Goal: Obtain resource: Download file/media

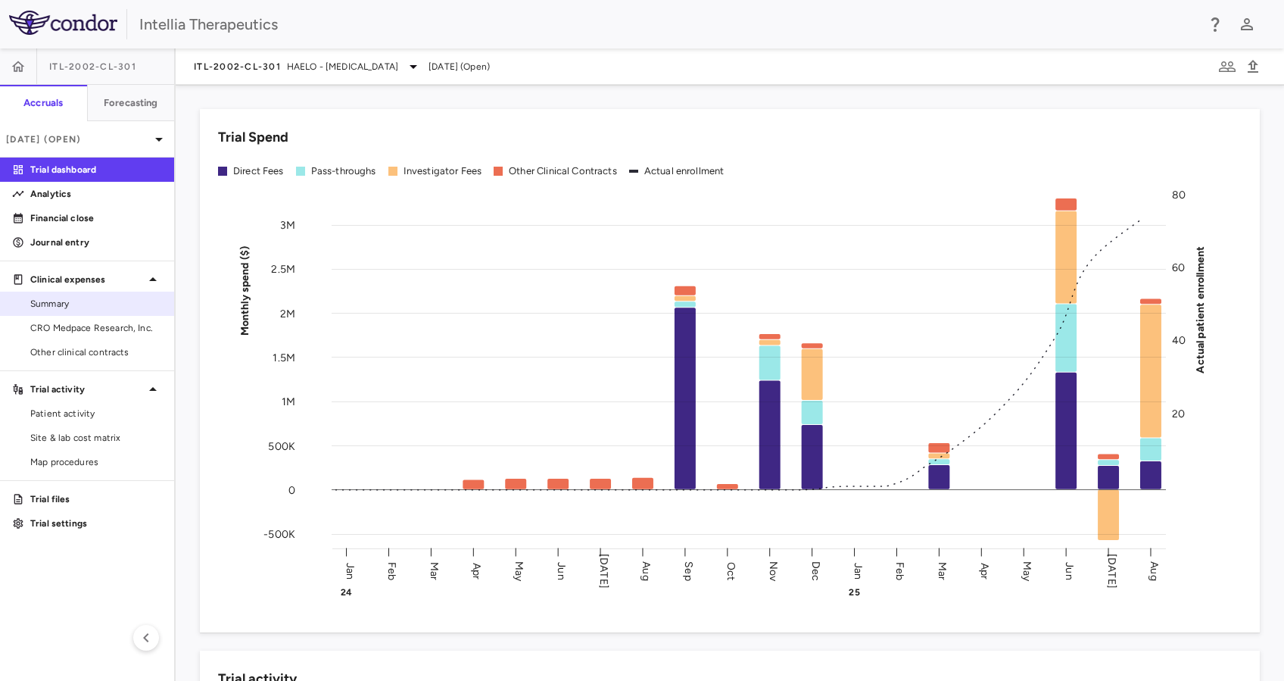
click at [87, 309] on span "Summary" at bounding box center [96, 304] width 132 height 14
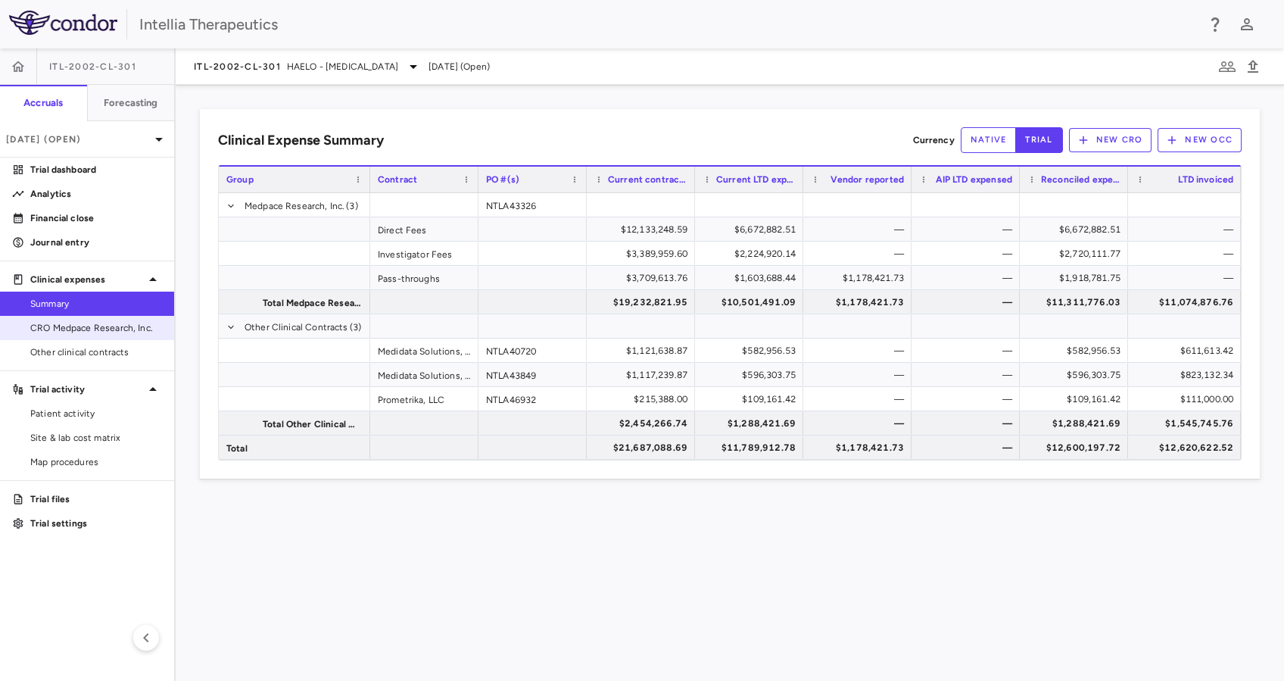
click at [123, 333] on span "CRO Medpace Research, Inc." at bounding box center [96, 328] width 132 height 14
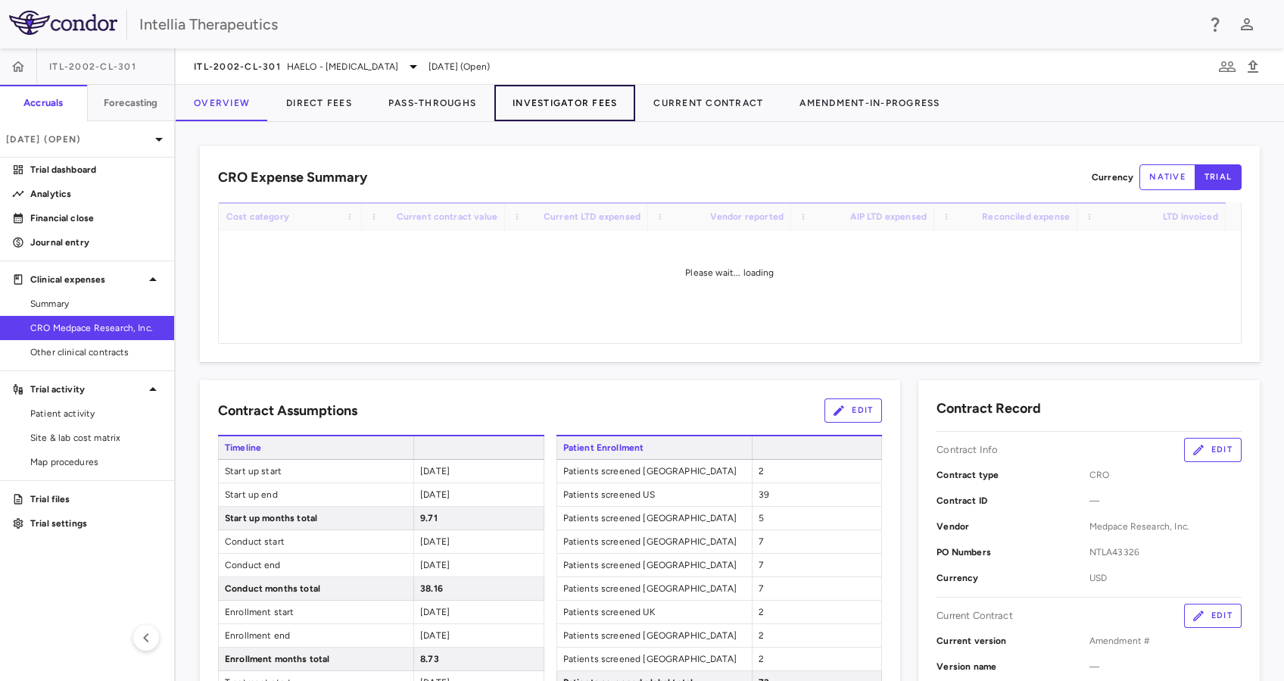
click at [545, 99] on button "Investigator Fees" at bounding box center [564, 103] width 141 height 36
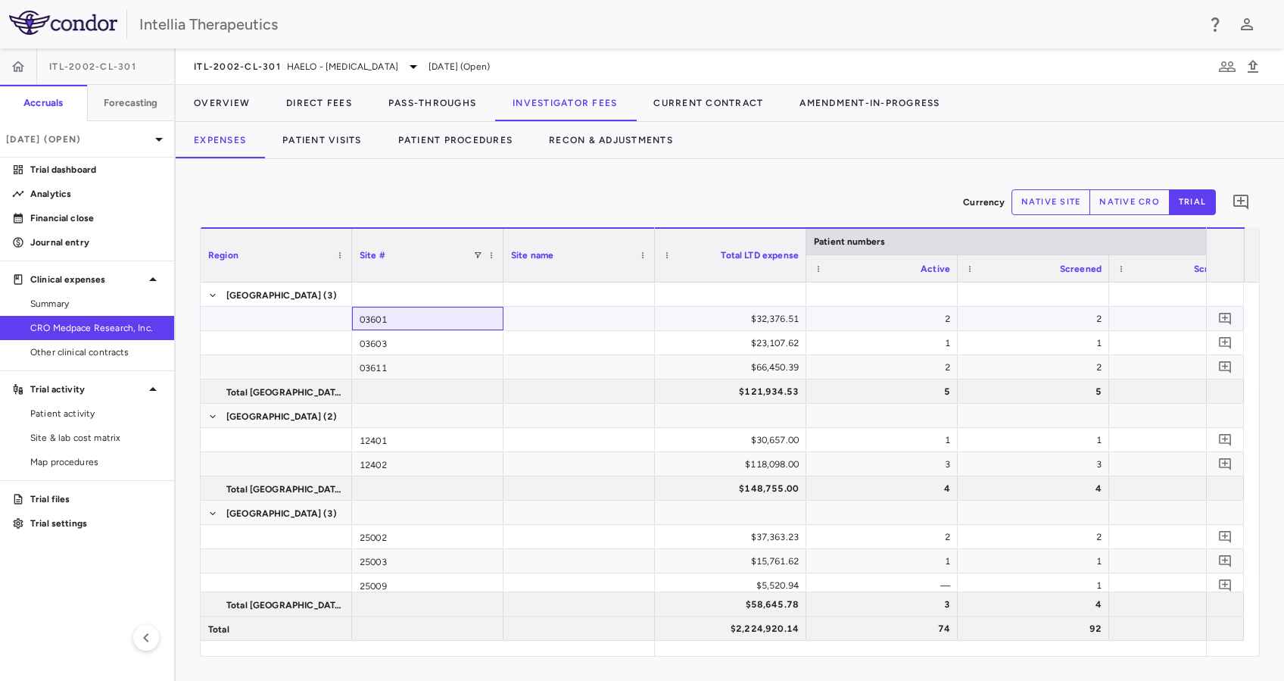
click at [399, 321] on div "03601" at bounding box center [427, 318] width 151 height 23
click at [748, 328] on div "$32,376.51" at bounding box center [734, 319] width 130 height 24
click at [793, 319] on div "$32,376.51" at bounding box center [734, 319] width 130 height 24
click at [743, 196] on div "Currency native site native cro trial 0" at bounding box center [730, 202] width 1060 height 38
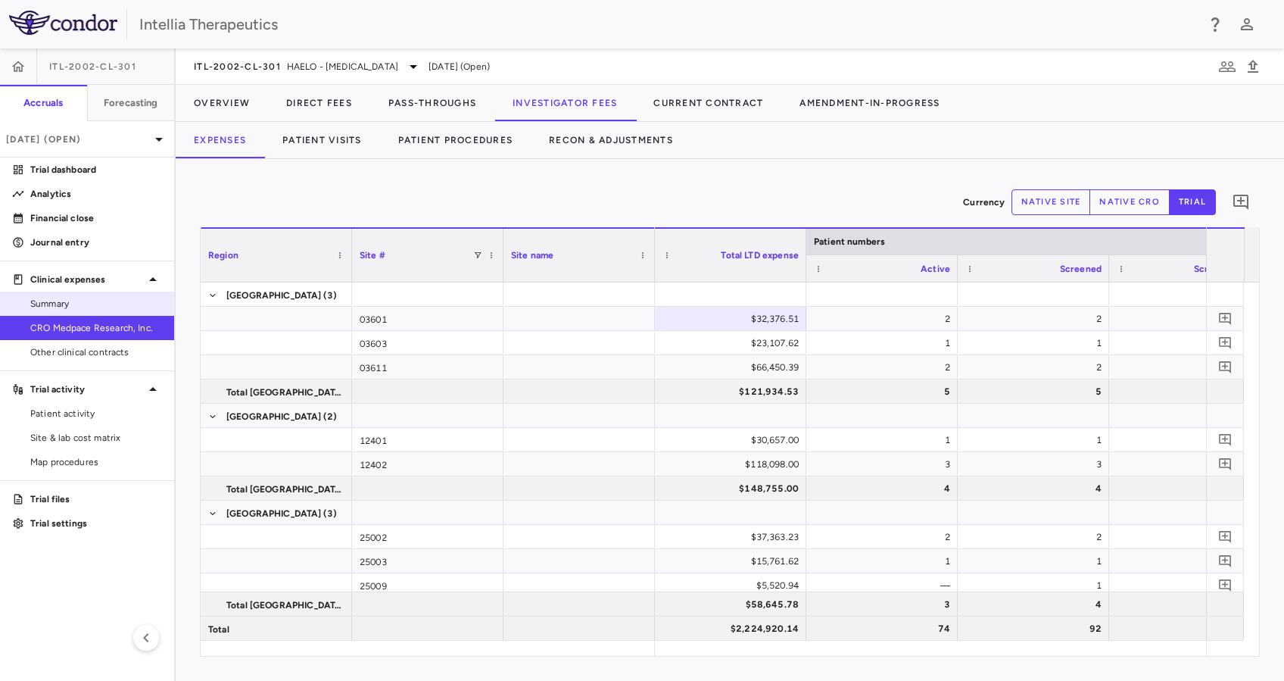
click at [98, 303] on span "Summary" at bounding box center [96, 304] width 132 height 14
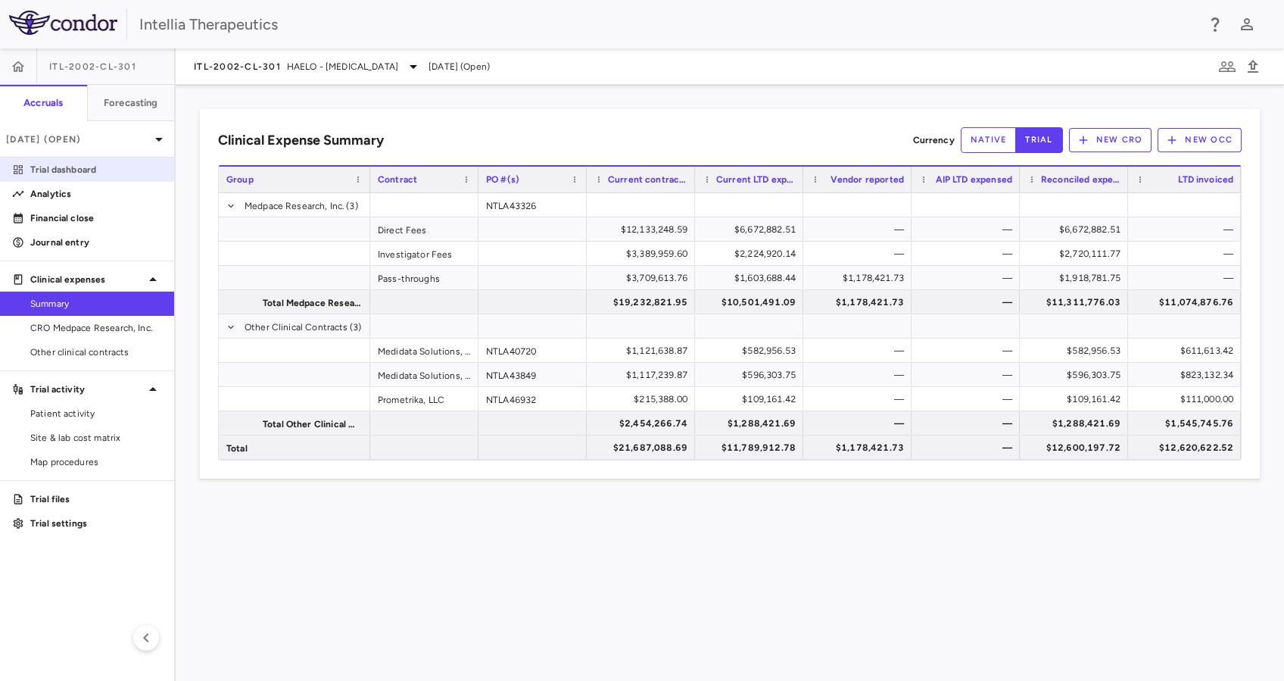
click at [148, 176] on p "Trial dashboard" at bounding box center [96, 170] width 132 height 14
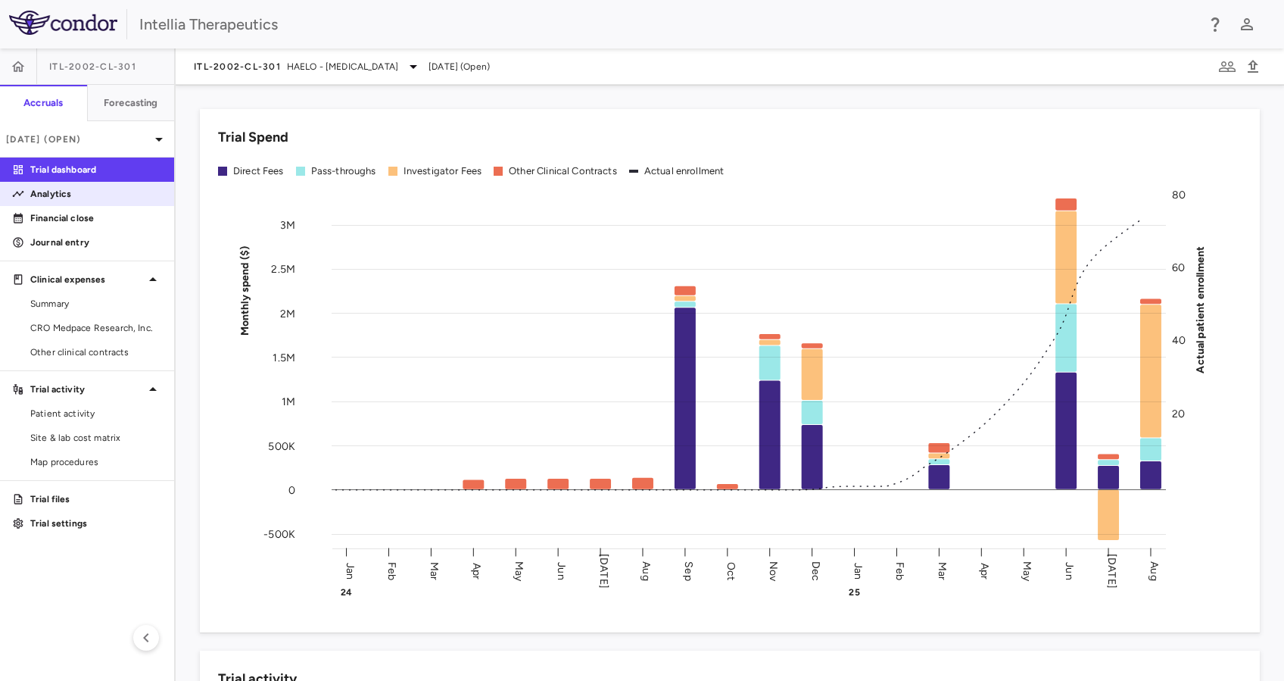
click at [104, 198] on p "Analytics" at bounding box center [96, 194] width 132 height 14
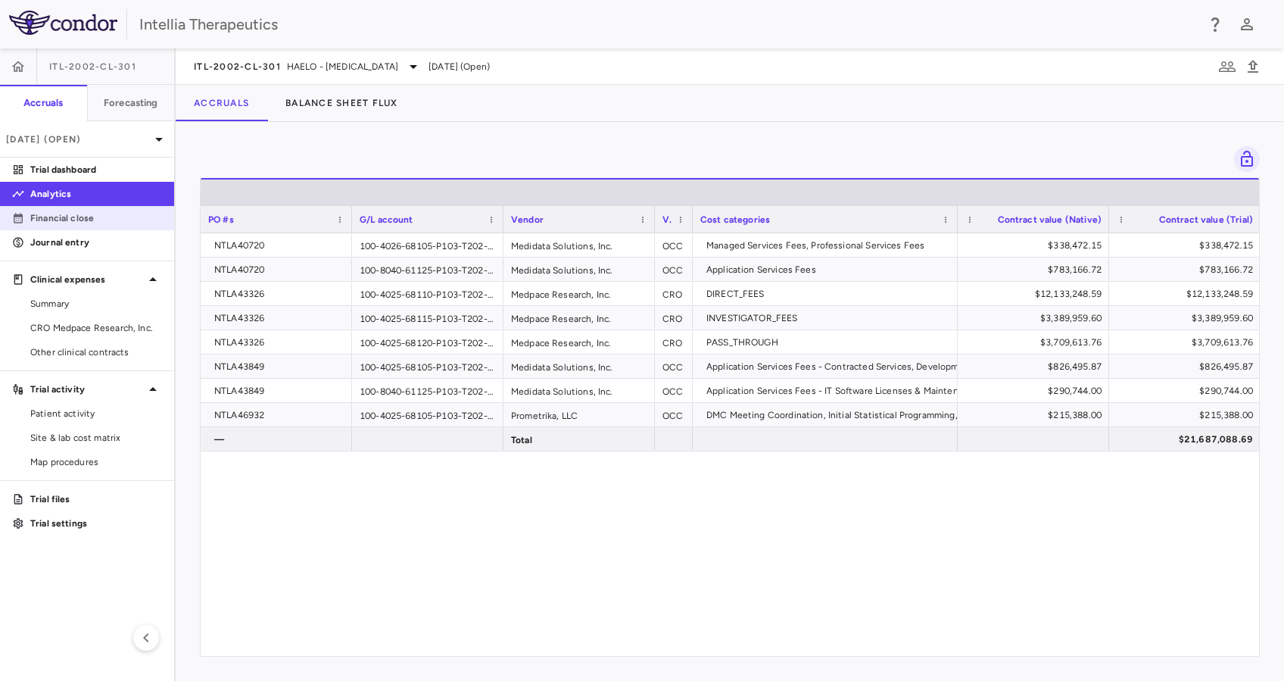
click at [92, 219] on p "Financial close" at bounding box center [96, 218] width 132 height 14
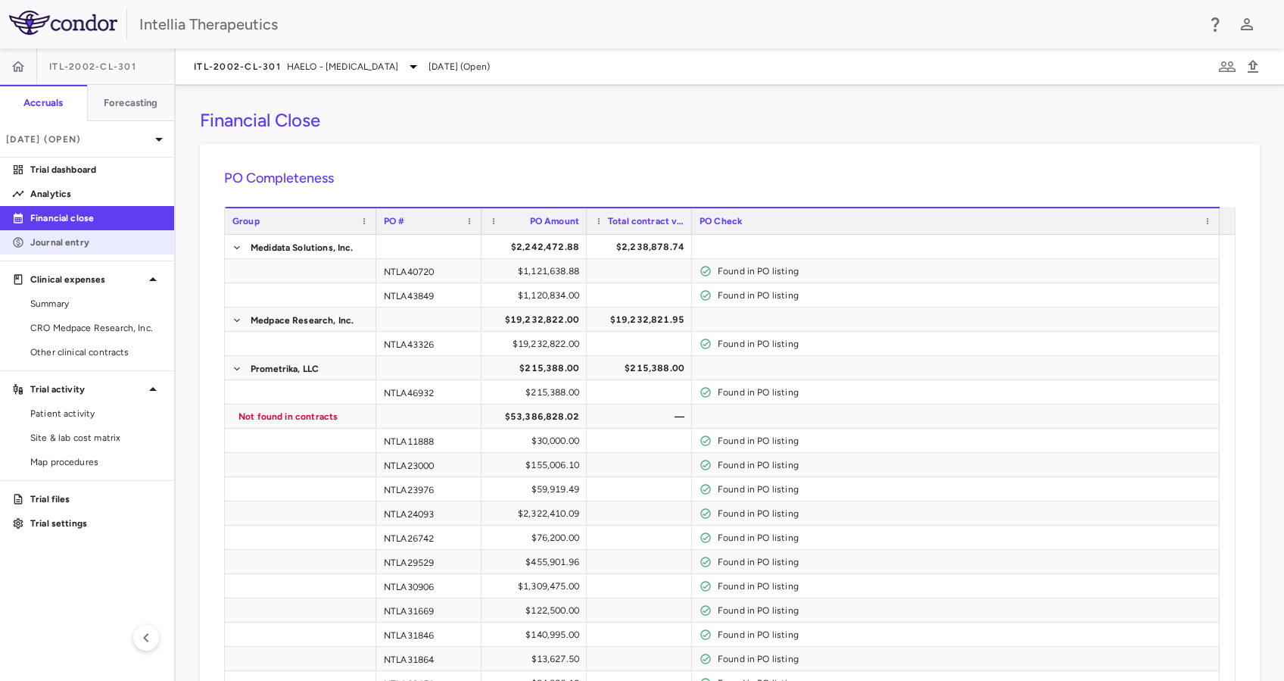
click at [89, 246] on p "Journal entry" at bounding box center [96, 242] width 132 height 14
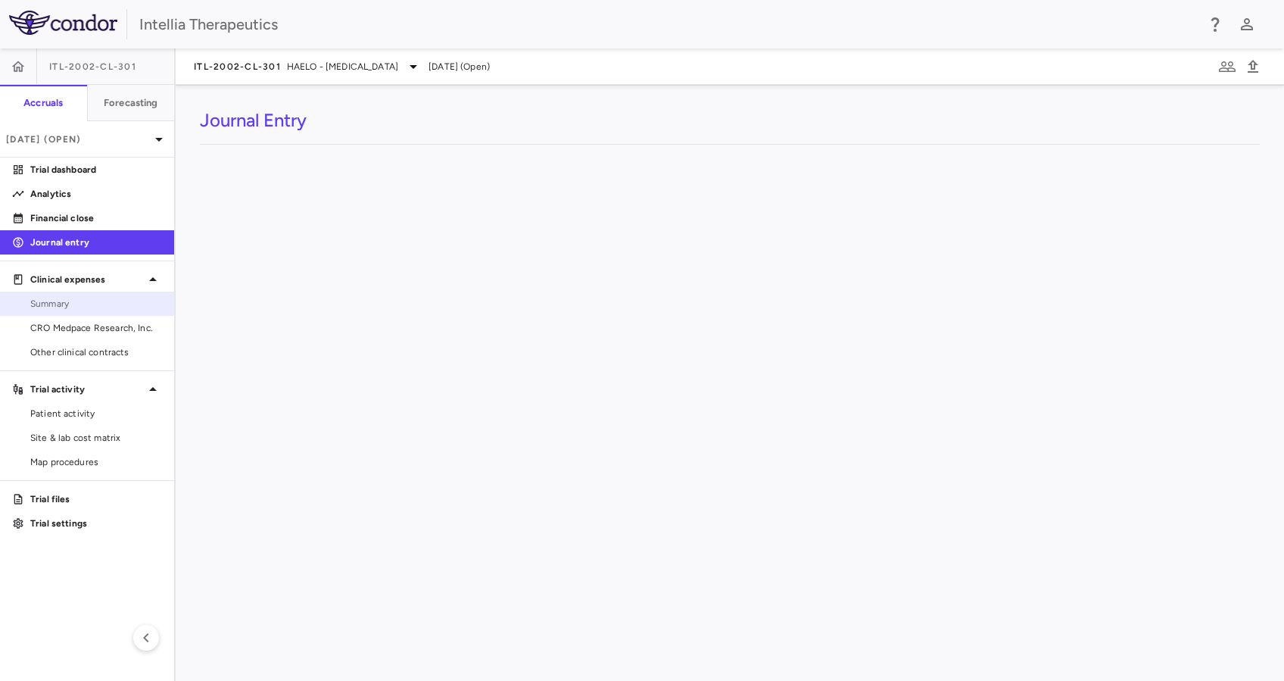
click at [90, 306] on span "Summary" at bounding box center [96, 304] width 132 height 14
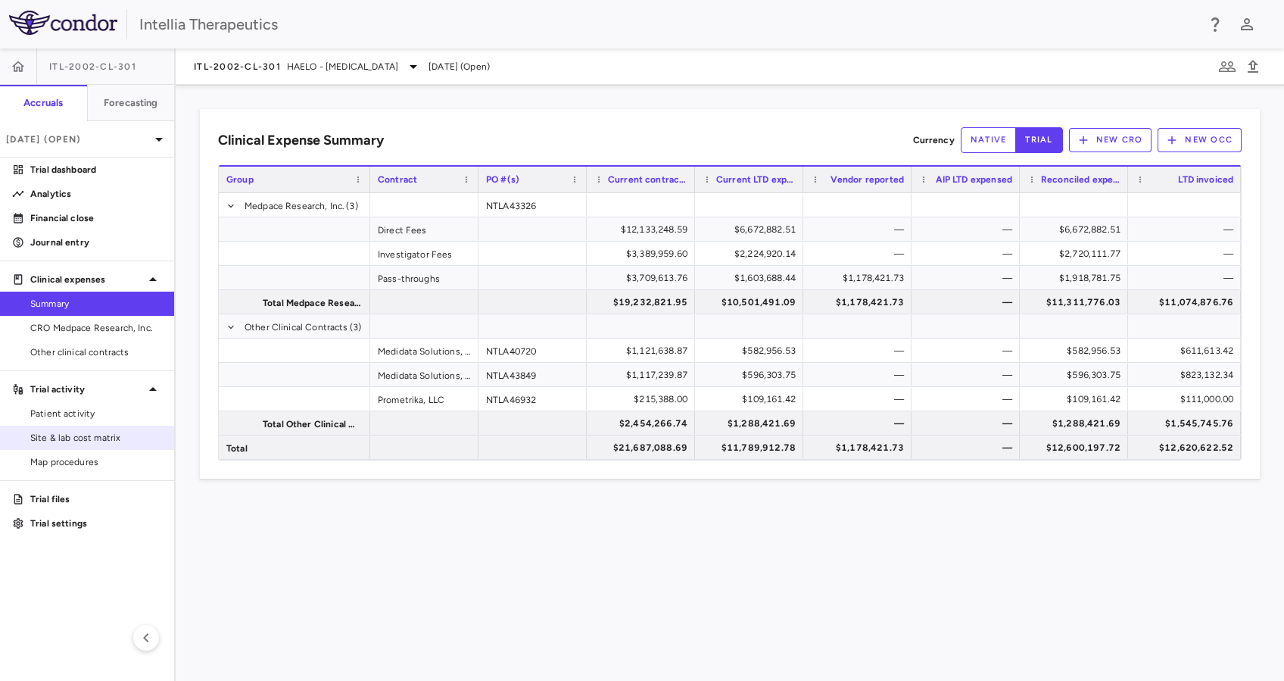
click at [115, 429] on link "Site & lab cost matrix" at bounding box center [87, 437] width 174 height 23
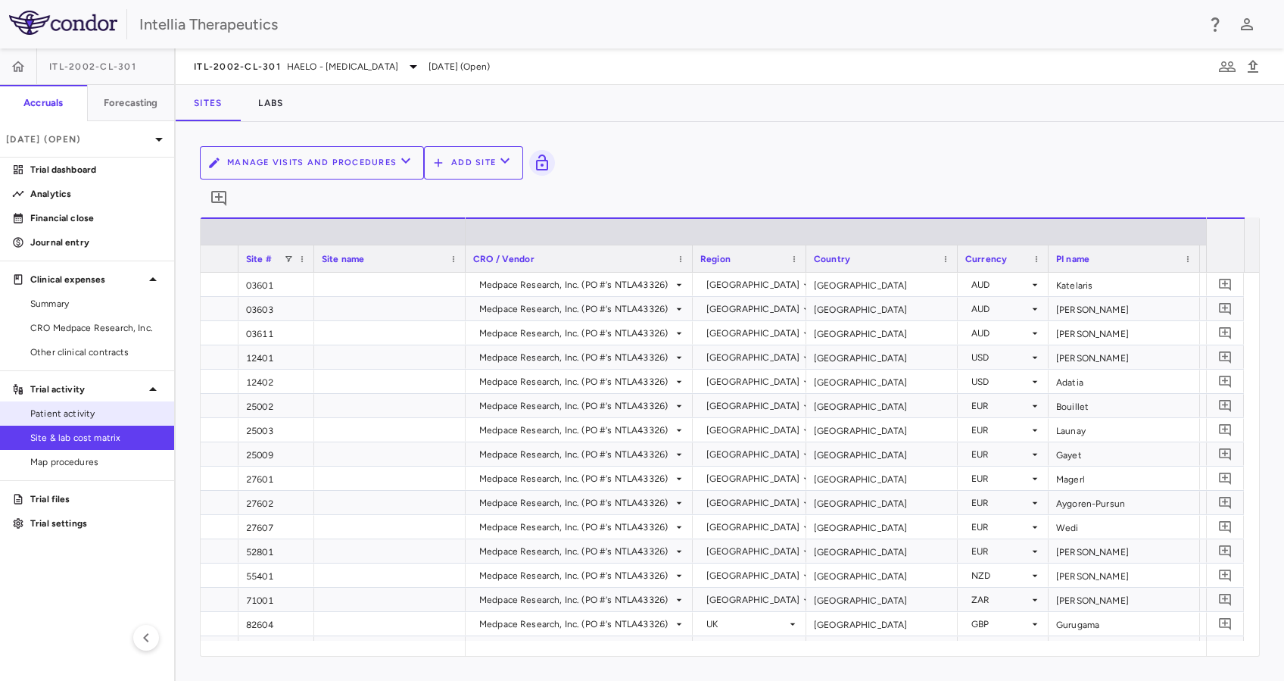
click at [47, 412] on span "Patient activity" at bounding box center [96, 414] width 132 height 14
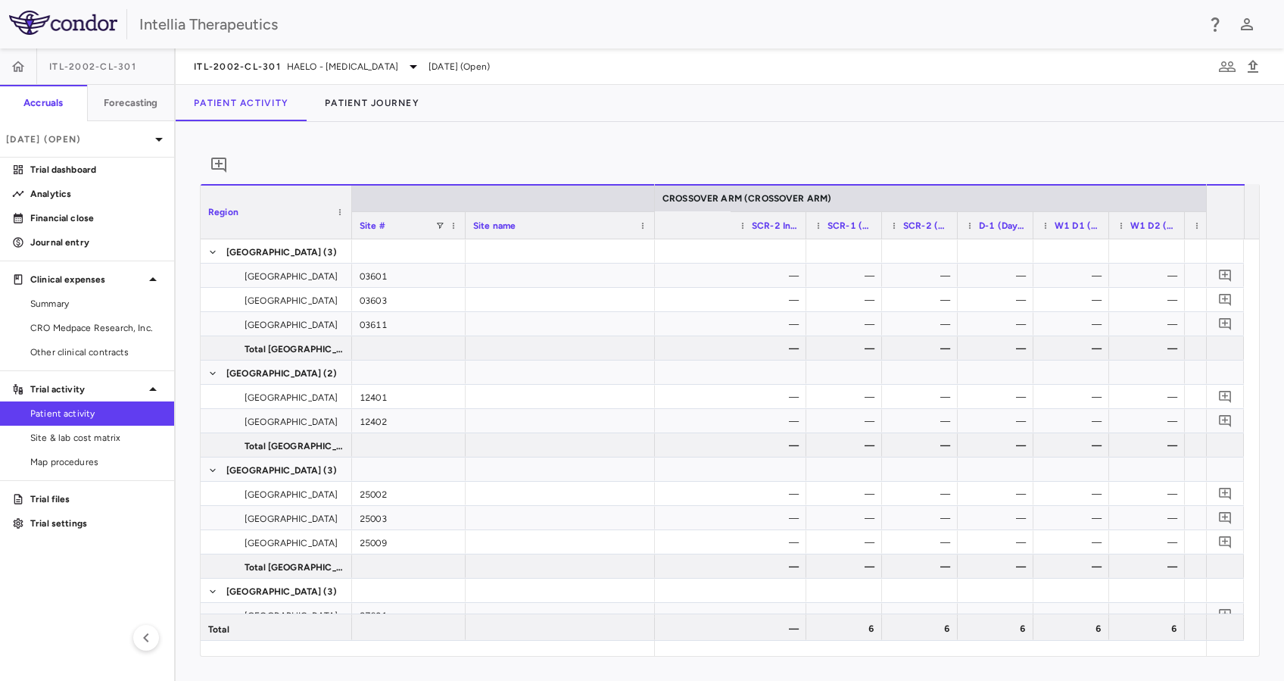
scroll to position [0, 1642]
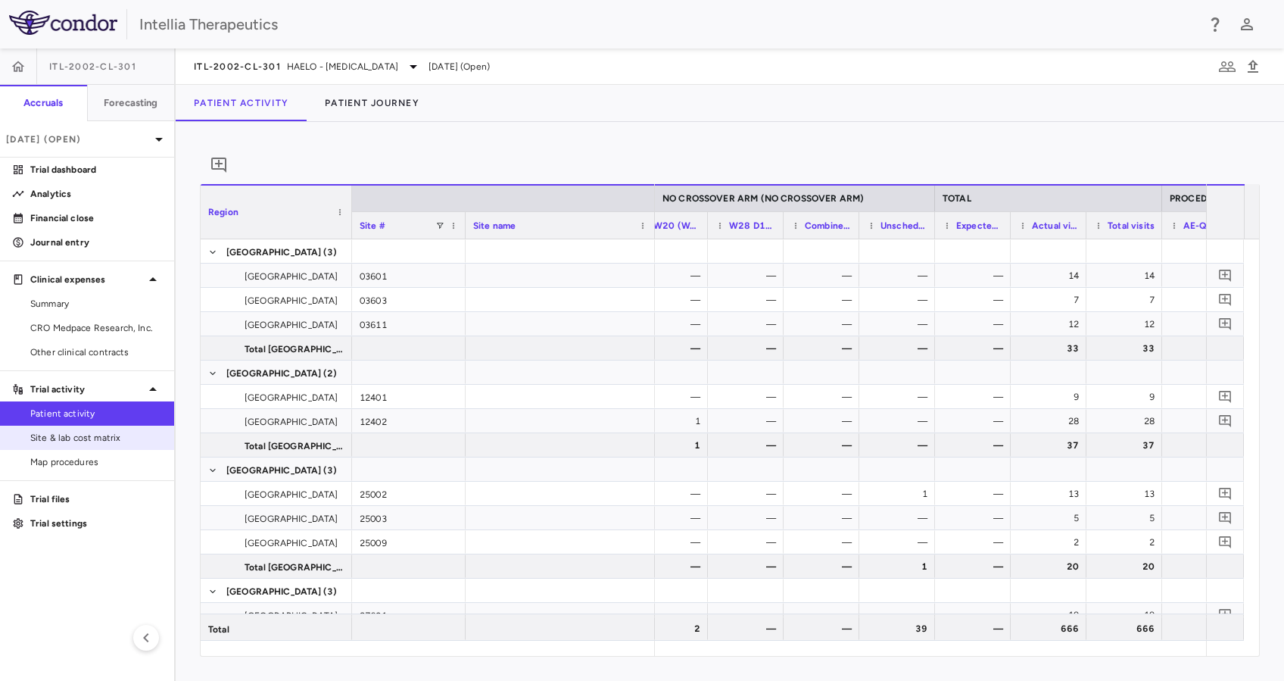
click at [111, 444] on link "Site & lab cost matrix" at bounding box center [87, 437] width 174 height 23
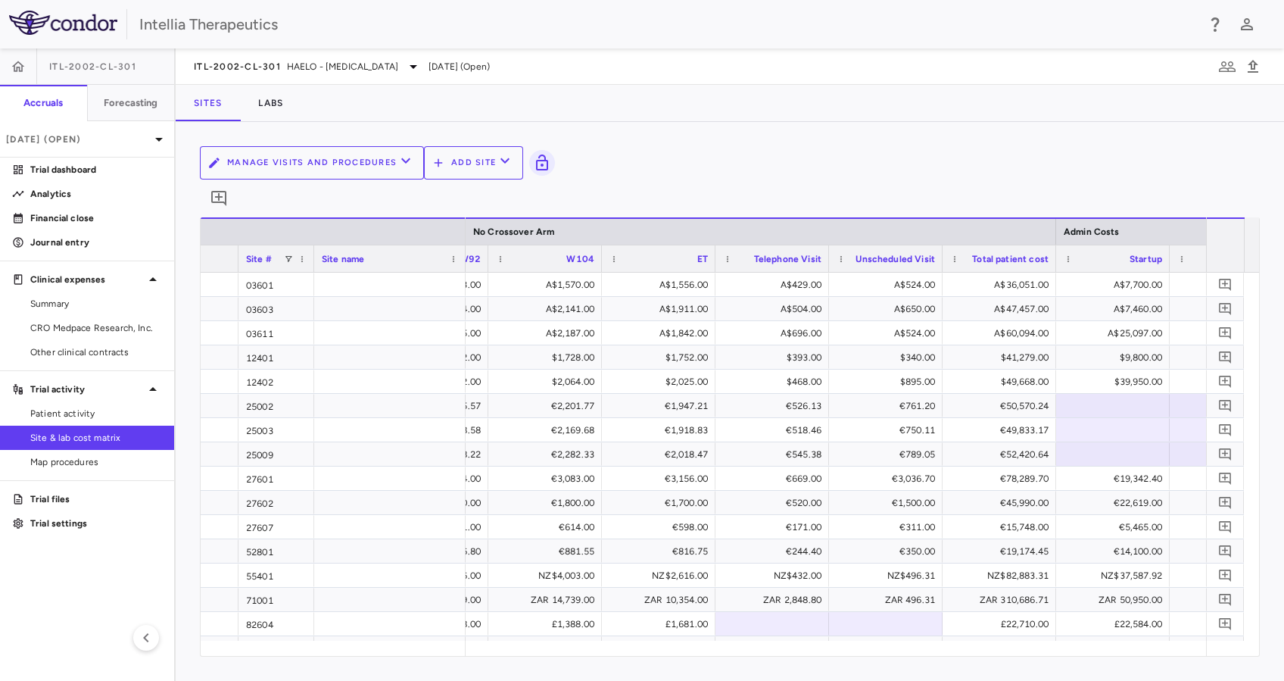
scroll to position [0, 7449]
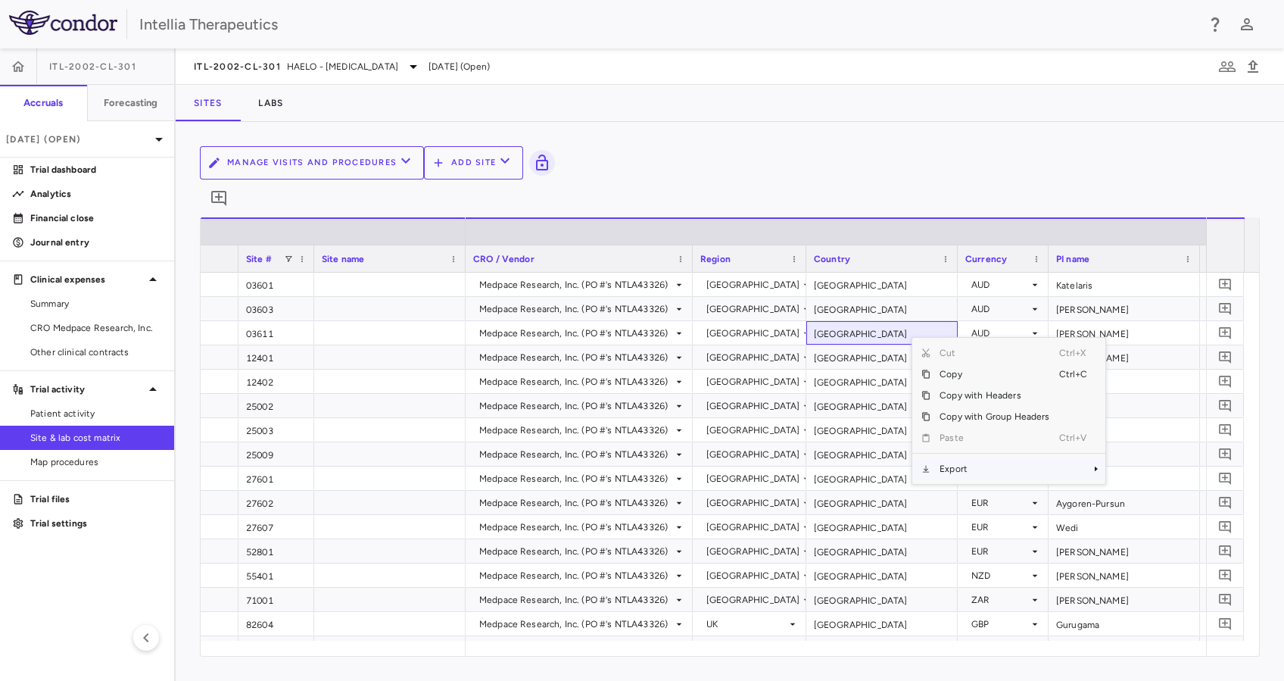
click at [986, 458] on span "Export" at bounding box center [995, 468] width 128 height 21
click at [1152, 485] on span "Excel Export" at bounding box center [1156, 495] width 71 height 21
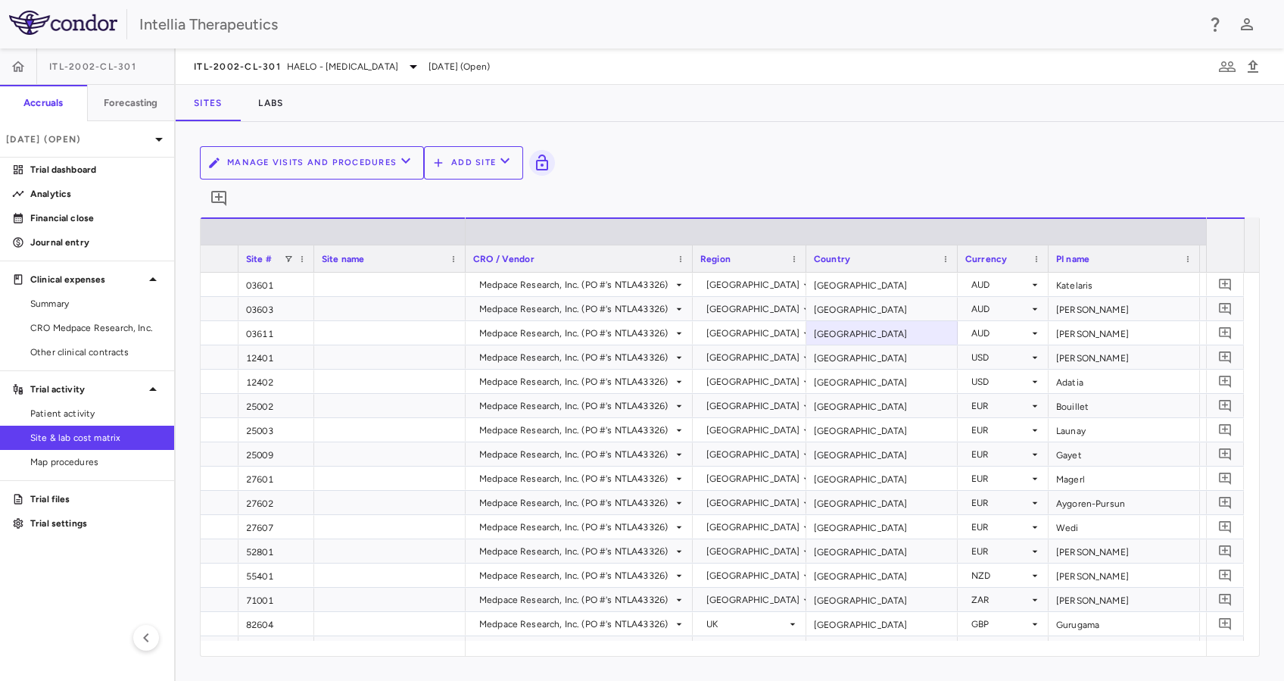
click at [299, 539] on div "52801" at bounding box center [277, 550] width 76 height 23
click at [92, 412] on span "Patient activity" at bounding box center [96, 414] width 132 height 14
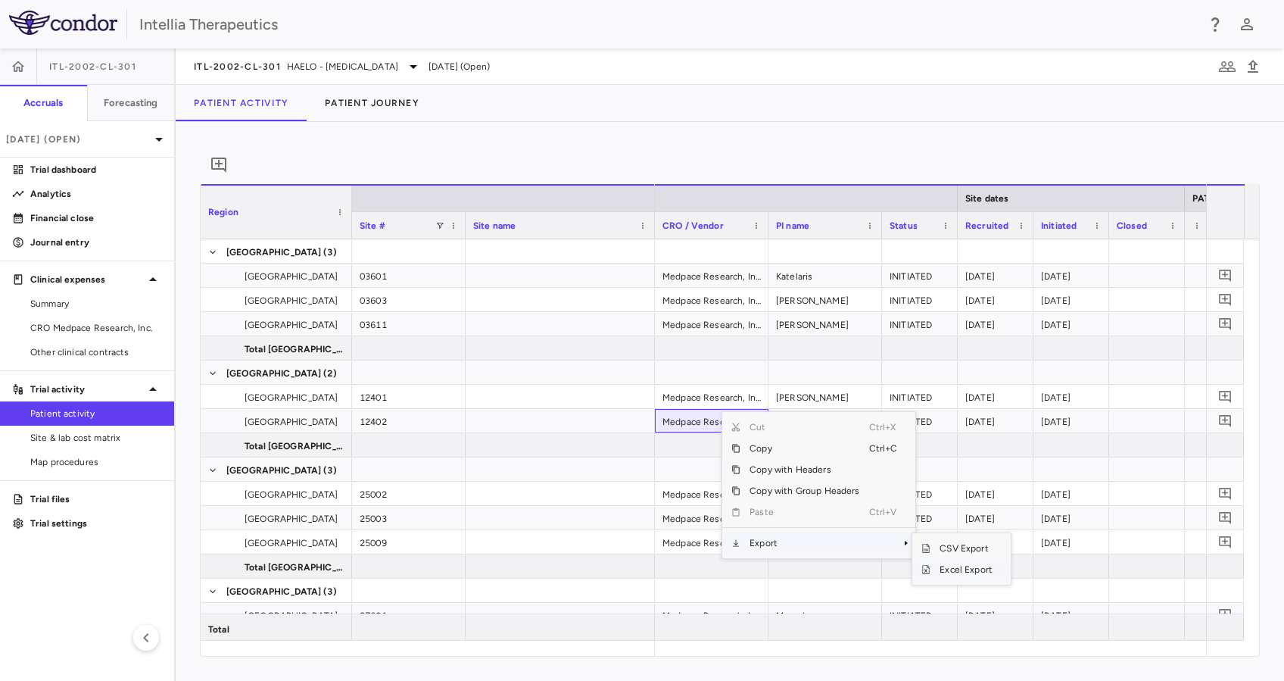
click at [987, 580] on span "Excel Export" at bounding box center [966, 569] width 71 height 21
